Goal: Check status: Check status

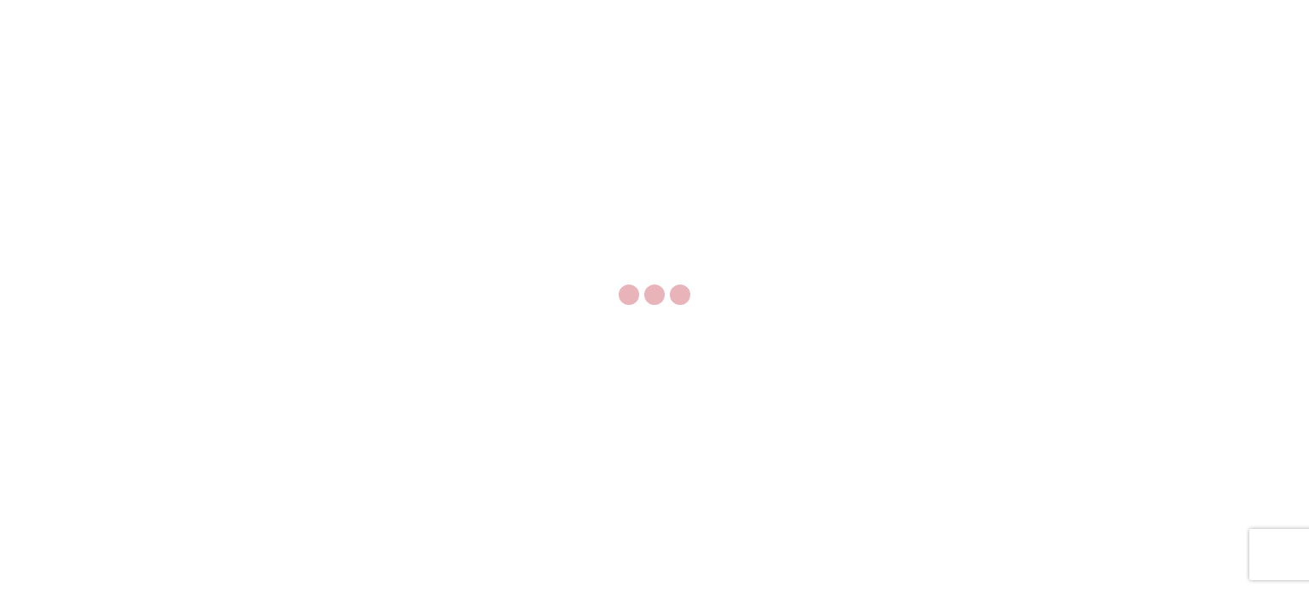
select select "FULL"
select select "US"
select select "LBS"
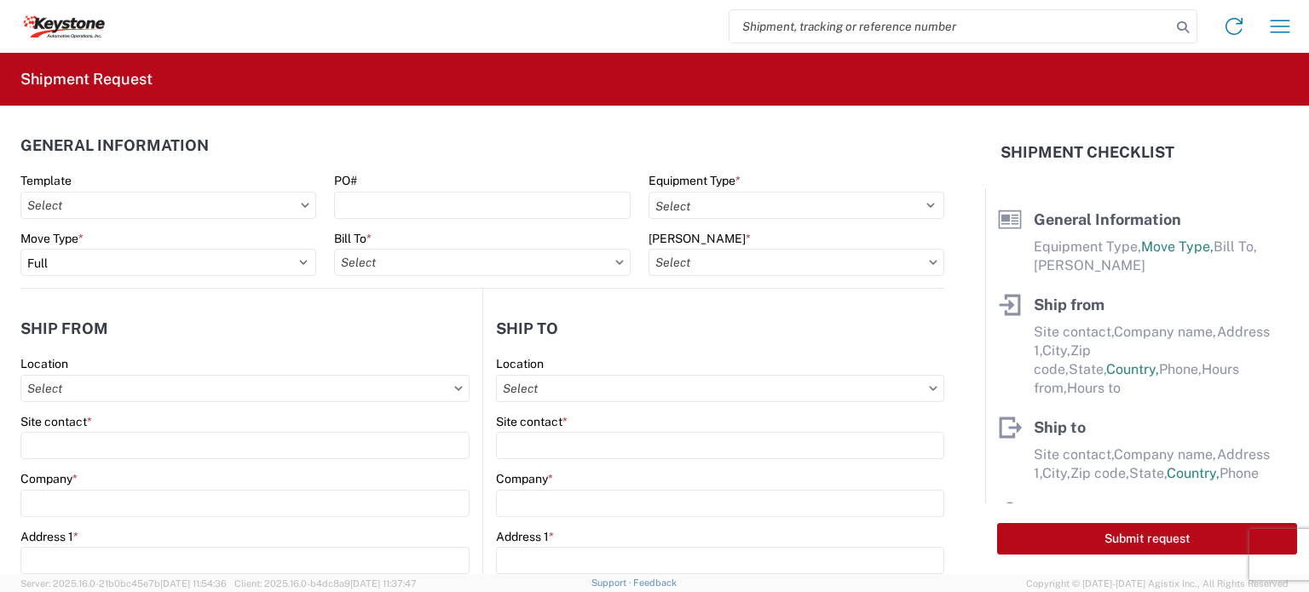
paste input "56462432"
click at [815, 26] on input "search" at bounding box center [949, 26] width 441 height 32
click at [815, 26] on input "56462432" at bounding box center [949, 26] width 441 height 32
type input "56462432"
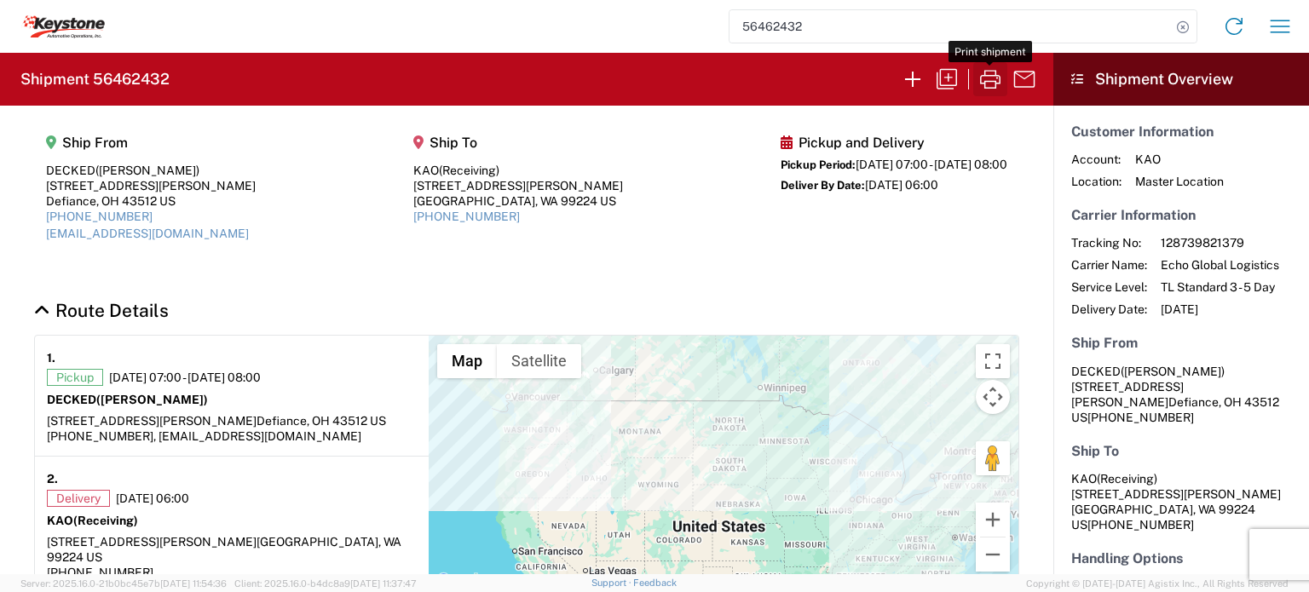
click at [993, 78] on icon "button" at bounding box center [989, 79] width 27 height 27
